Goal: Find specific page/section: Find specific page/section

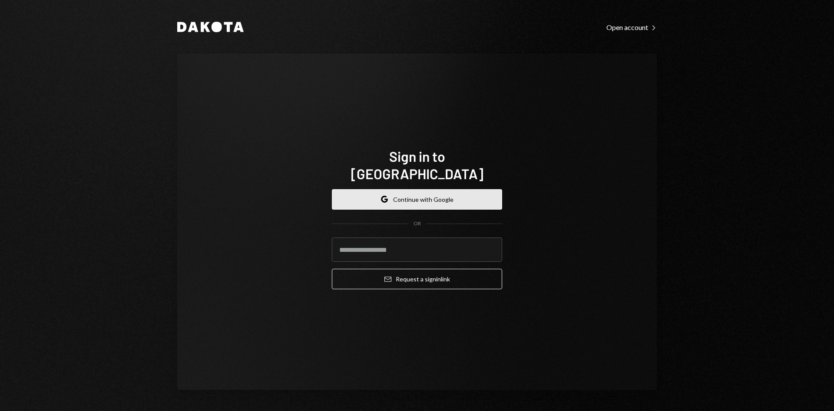
click at [397, 193] on button "Google Continue with Google" at bounding box center [417, 199] width 170 height 20
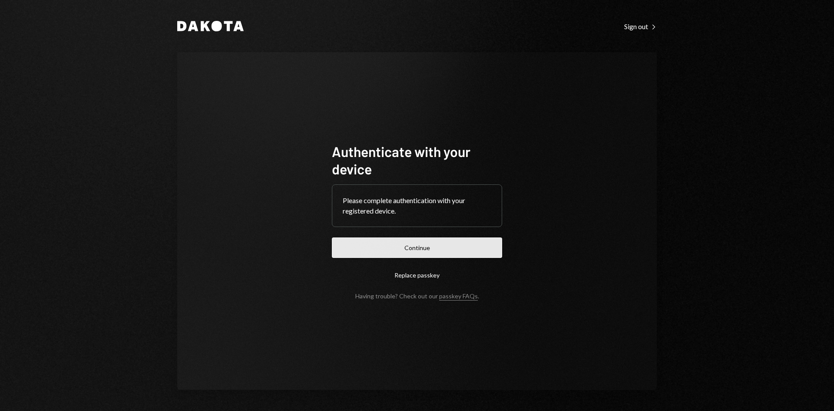
click at [364, 242] on button "Continue" at bounding box center [417, 247] width 170 height 20
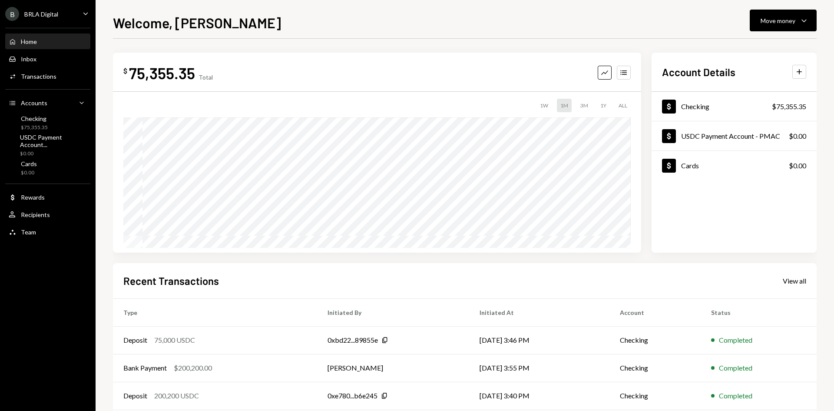
click at [543, 259] on div "$ 75,355.35 Total Graph Accounts 1W 1M 3M 1Y ALL Account Details Plus Dollar Ch…" at bounding box center [465, 268] width 704 height 430
click at [55, 232] on div "Team Team" at bounding box center [48, 232] width 78 height 8
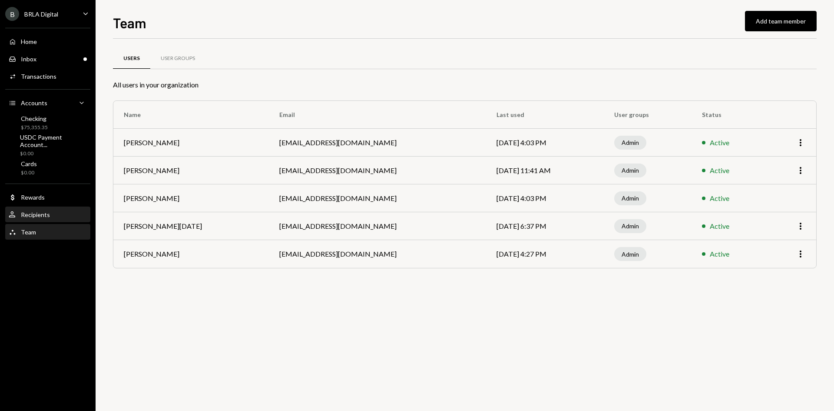
click at [53, 212] on div "User Recipients" at bounding box center [48, 215] width 78 height 8
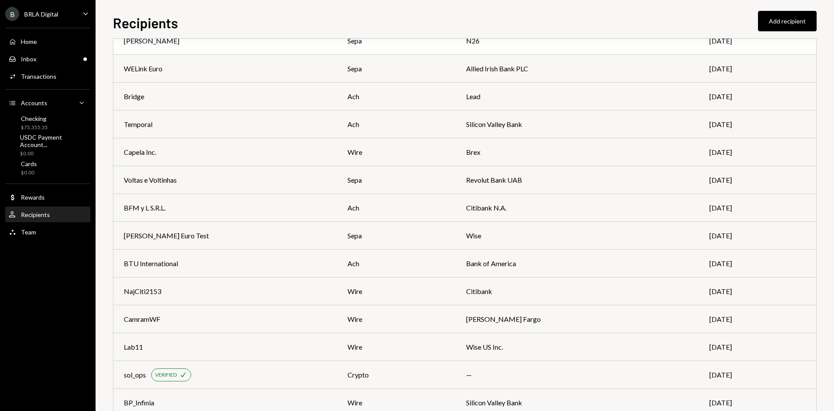
scroll to position [174, 0]
